Goal: Task Accomplishment & Management: Use online tool/utility

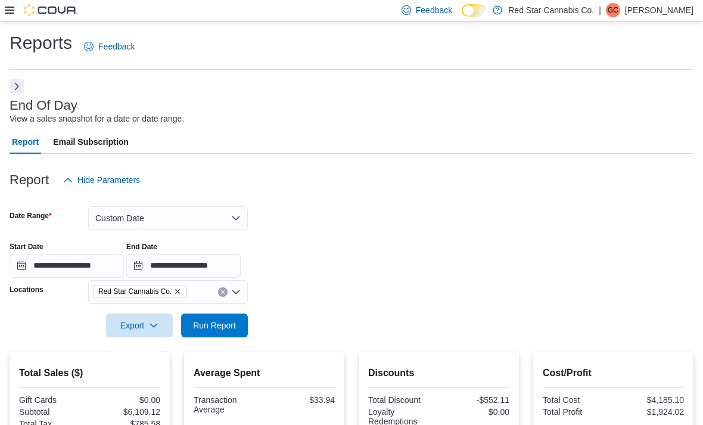
click at [129, 229] on button "Custom Date" at bounding box center [168, 218] width 160 height 24
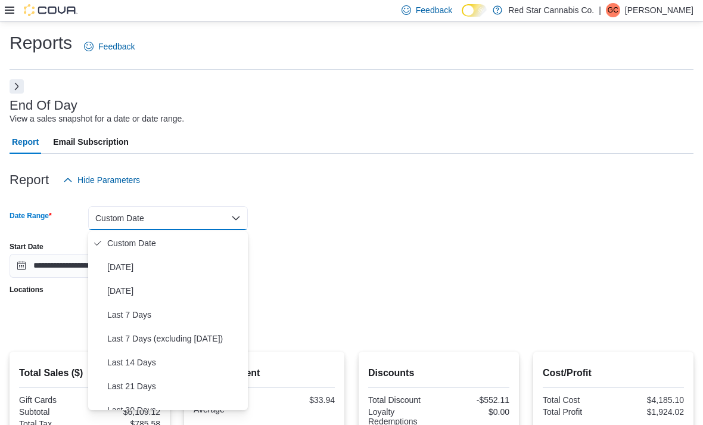
click at [108, 266] on span "[DATE]" at bounding box center [175, 267] width 136 height 14
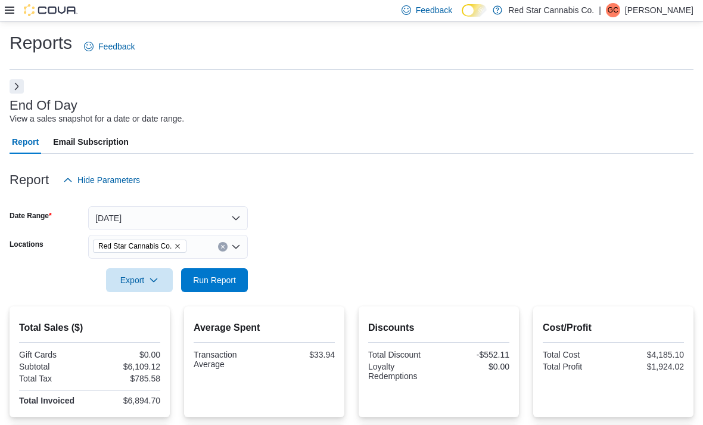
click at [474, 229] on form "Date Range [DATE] Locations Red Star Cannabis Co. Export Run Report" at bounding box center [352, 242] width 684 height 100
click at [195, 282] on span "Run Report" at bounding box center [214, 280] width 43 height 12
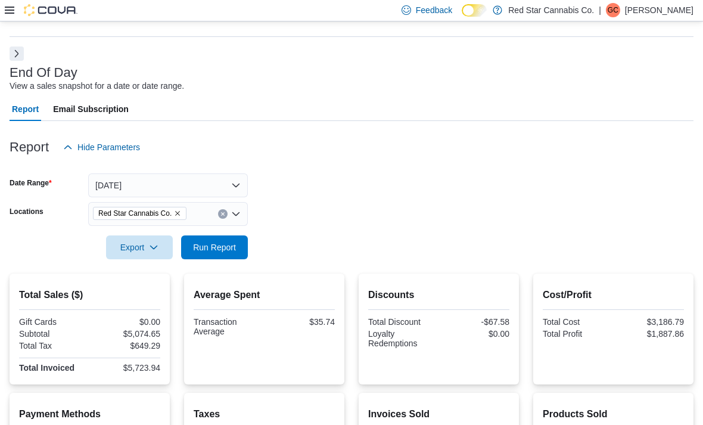
scroll to position [34, 0]
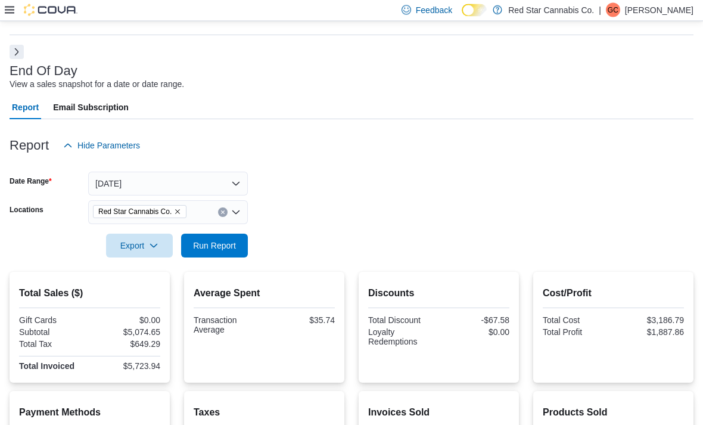
click at [178, 219] on div "Red Star Cannabis Co." at bounding box center [168, 213] width 160 height 24
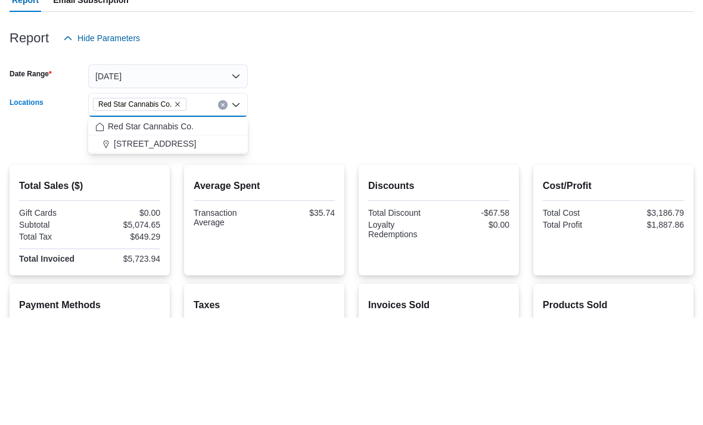
click at [131, 245] on span "[STREET_ADDRESS]" at bounding box center [155, 251] width 82 height 12
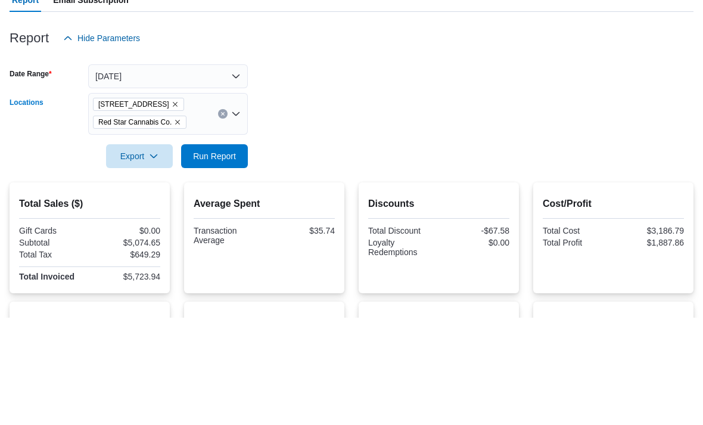
click at [51, 242] on div at bounding box center [352, 247] width 684 height 10
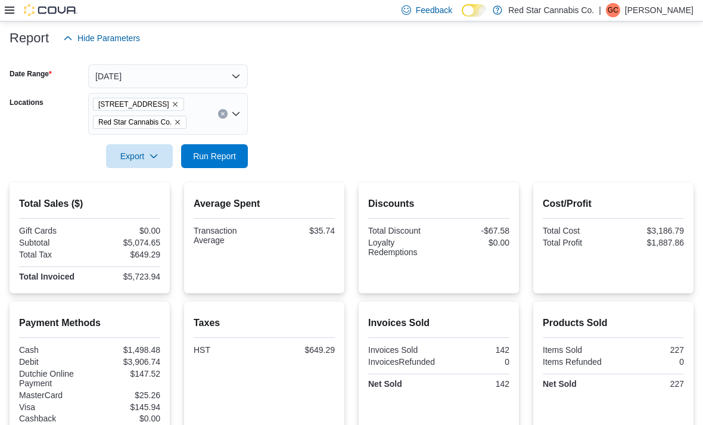
click at [181, 125] on icon "Remove Red Star Cannabis Co. from selection in this group" at bounding box center [177, 122] width 7 height 7
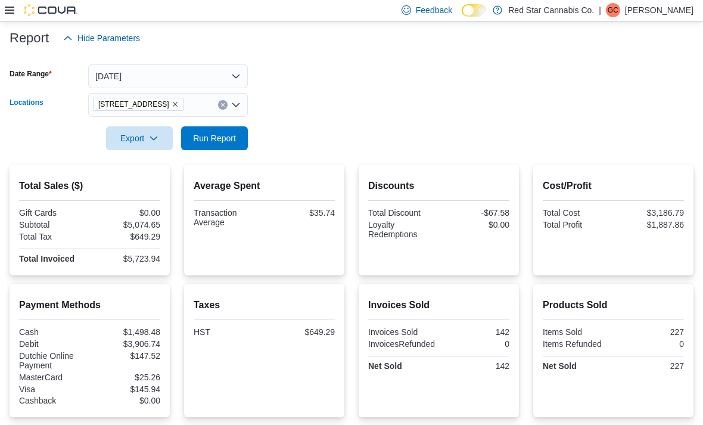
click at [55, 129] on div "Export Run Report" at bounding box center [129, 138] width 238 height 24
click at [198, 138] on span "Run Report" at bounding box center [214, 138] width 43 height 12
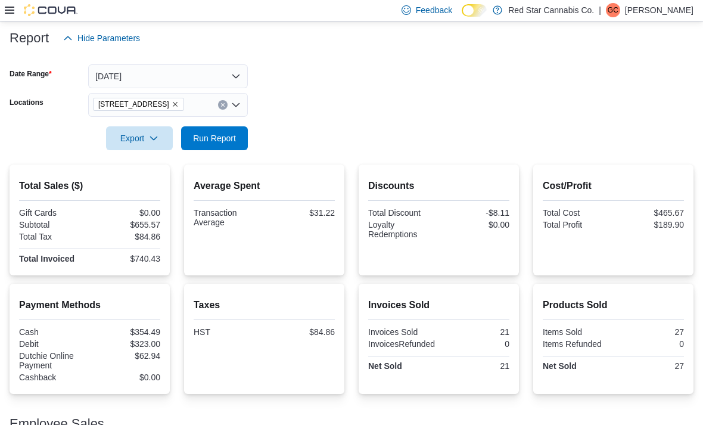
click at [172, 104] on icon "Remove 15191 Yonge St. from selection in this group" at bounding box center [175, 104] width 7 height 7
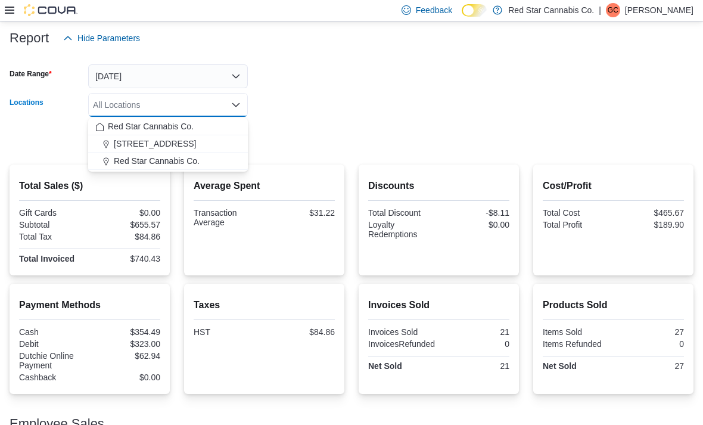
click at [133, 160] on span "Red Star Cannabis Co." at bounding box center [157, 161] width 86 height 12
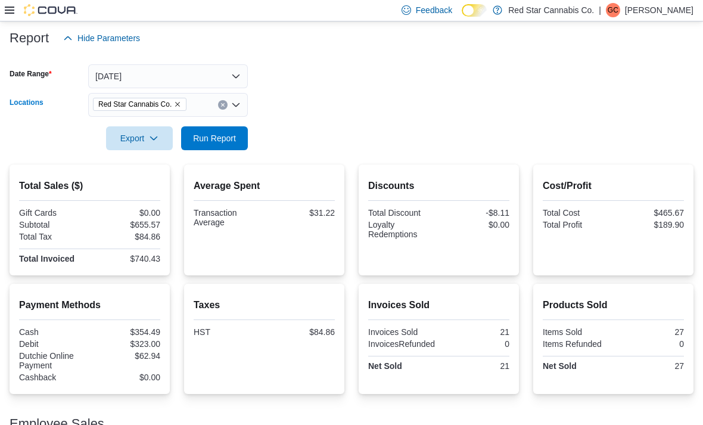
click at [23, 138] on div "Export Run Report" at bounding box center [129, 138] width 238 height 24
click at [198, 150] on span "Run Report" at bounding box center [214, 138] width 52 height 24
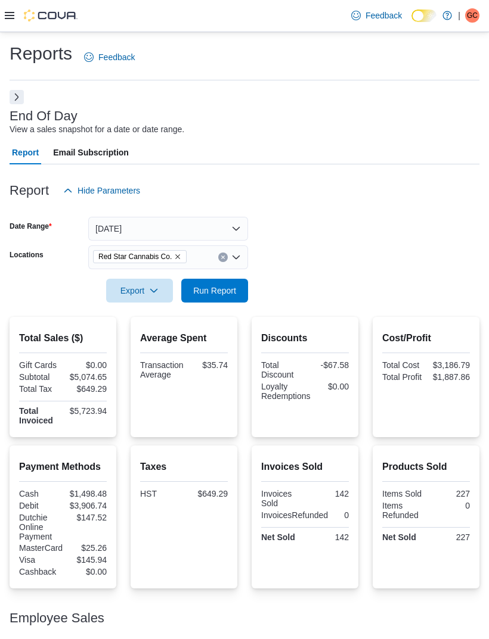
click at [8, 19] on icon at bounding box center [10, 15] width 10 height 7
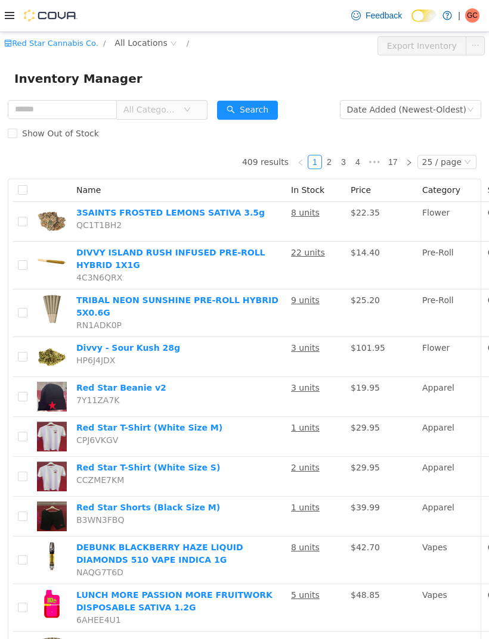
click at [198, 117] on span "All Categories" at bounding box center [157, 109] width 82 height 19
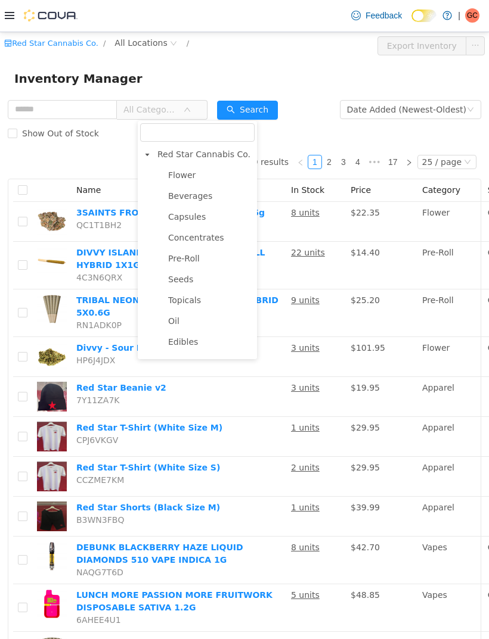
scroll to position [52, 0]
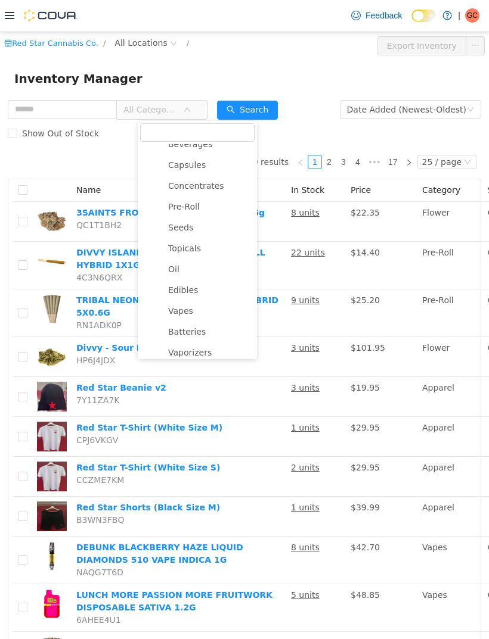
click at [184, 313] on span "Vapes" at bounding box center [180, 311] width 25 height 10
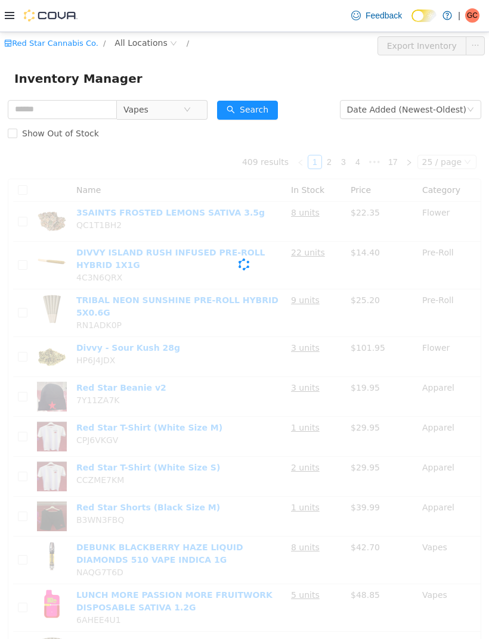
click at [267, 110] on button "Search" at bounding box center [247, 109] width 61 height 19
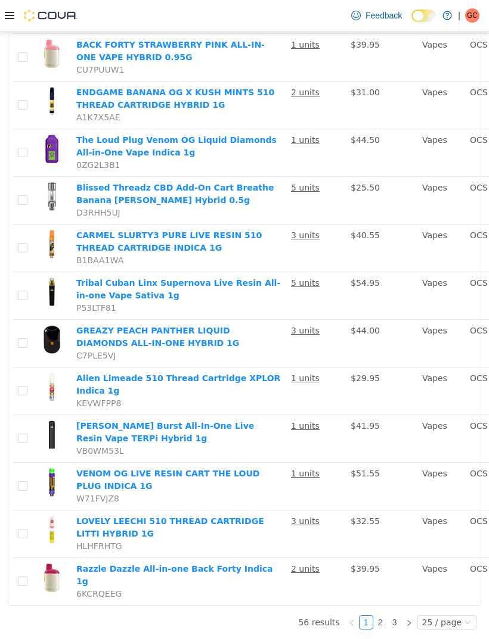
scroll to position [38, 0]
click at [386, 424] on link "2" at bounding box center [380, 621] width 13 height 13
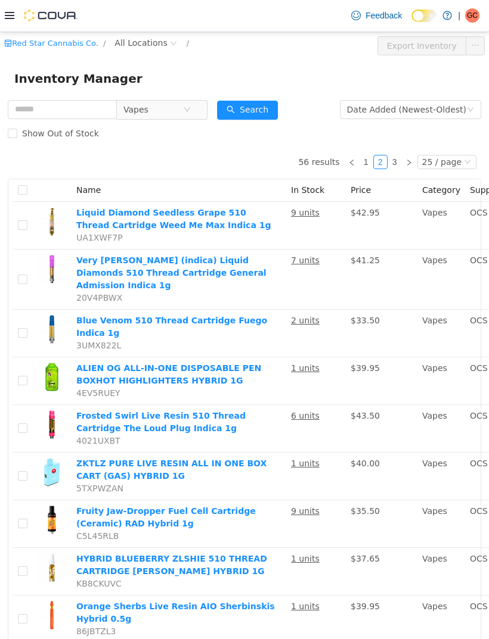
click at [154, 47] on span "All Locations" at bounding box center [140, 42] width 52 height 13
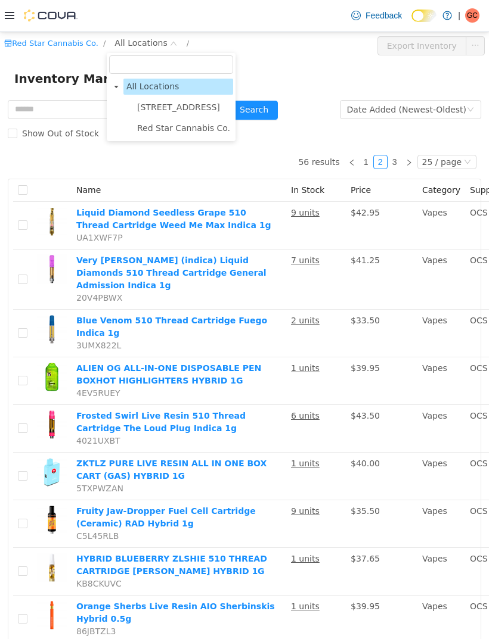
click at [167, 130] on span "Red Star Cannabis Co." at bounding box center [183, 128] width 93 height 10
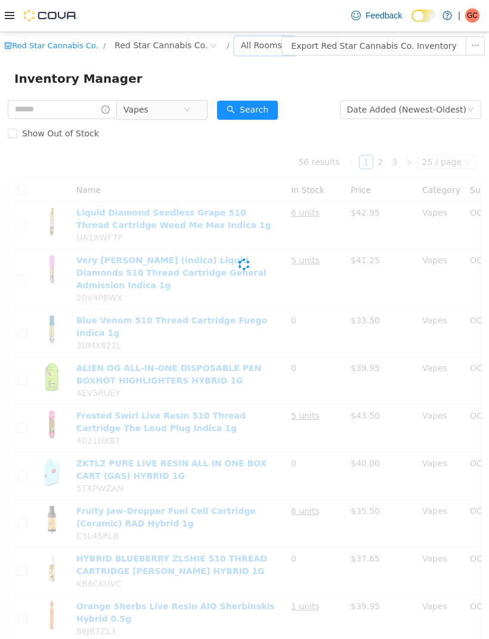
click at [332, 79] on div "Inventory Manager" at bounding box center [244, 78] width 460 height 19
click at [275, 114] on button "Search" at bounding box center [247, 109] width 61 height 19
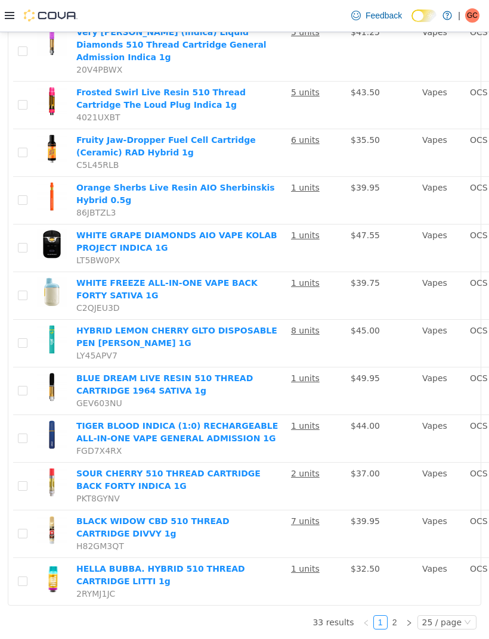
scroll to position [1402, 0]
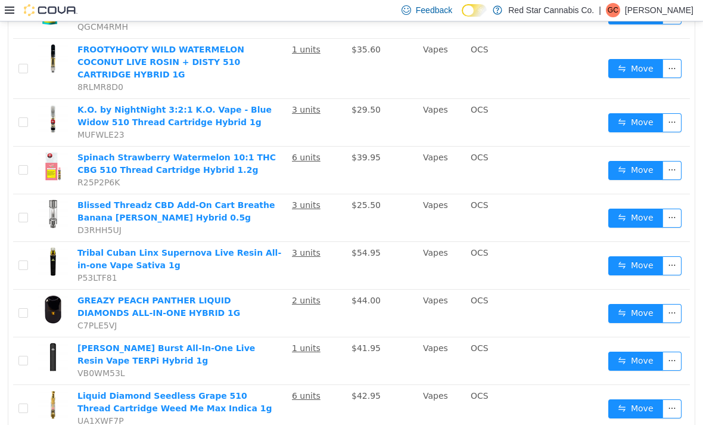
scroll to position [403, 0]
